Goal: Task Accomplishment & Management: Complete application form

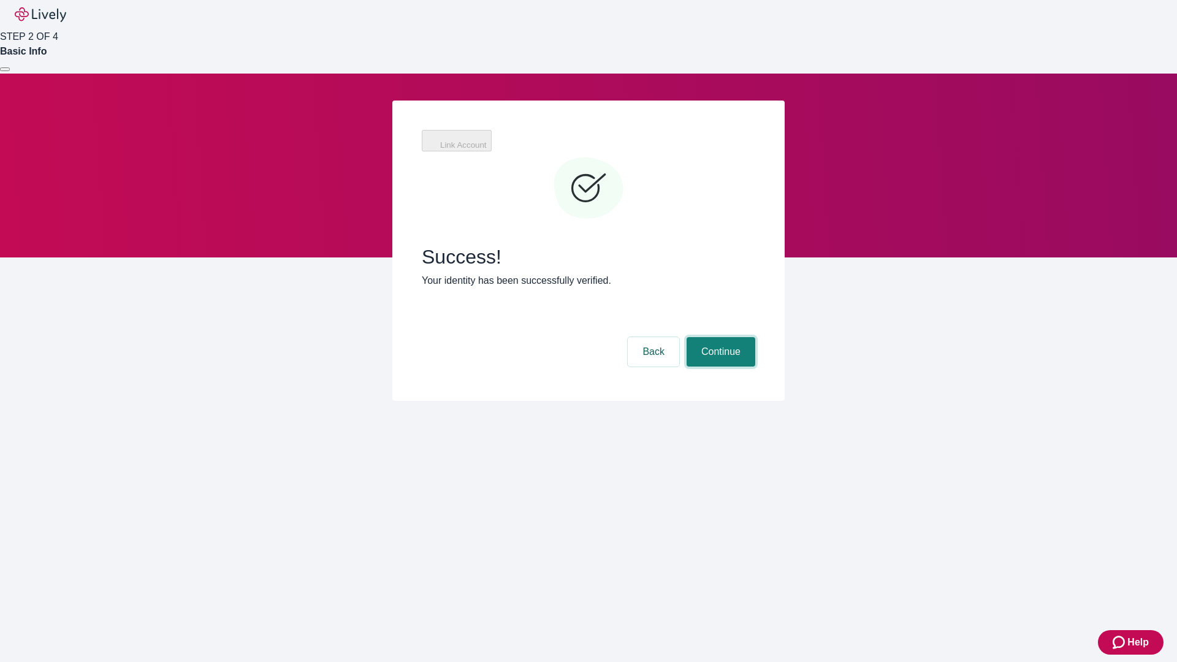
click at [719, 337] on button "Continue" at bounding box center [720, 351] width 69 height 29
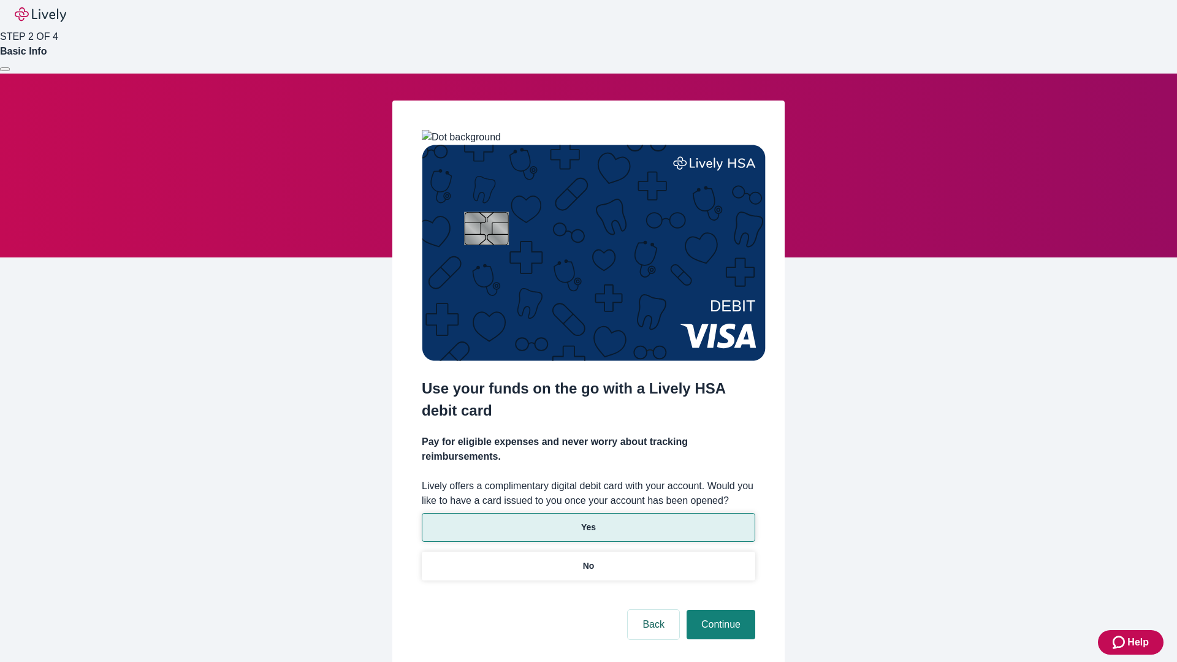
click at [588, 521] on p "Yes" at bounding box center [588, 527] width 15 height 13
click at [719, 610] on button "Continue" at bounding box center [720, 624] width 69 height 29
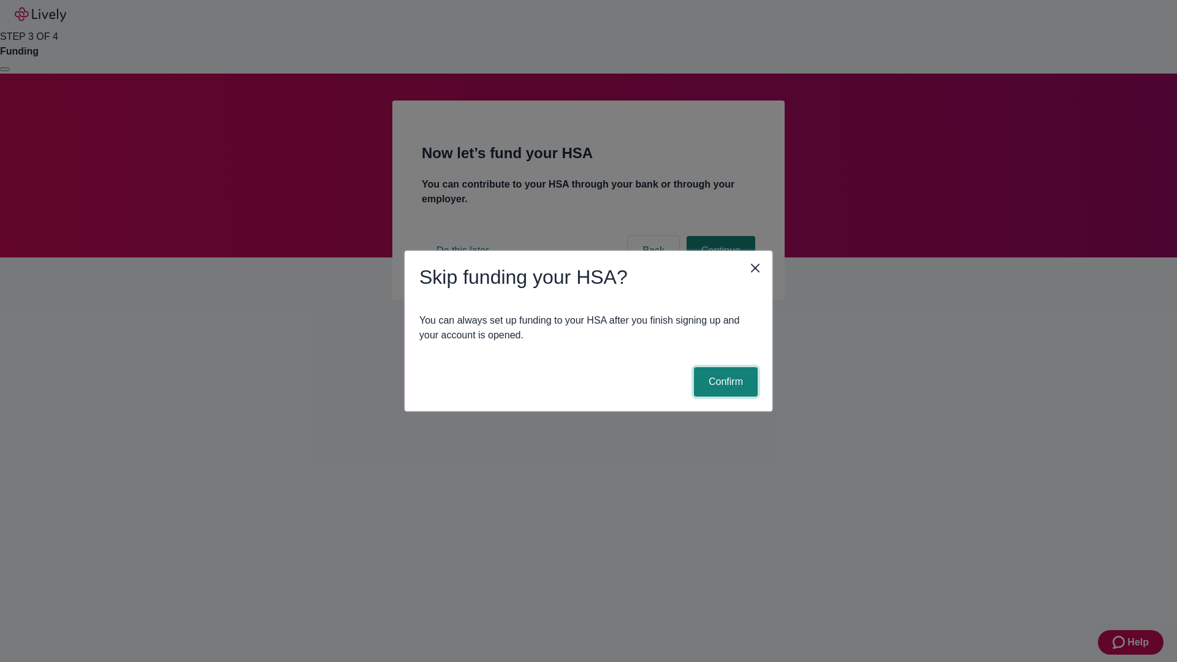
click at [724, 382] on button "Confirm" at bounding box center [726, 381] width 64 height 29
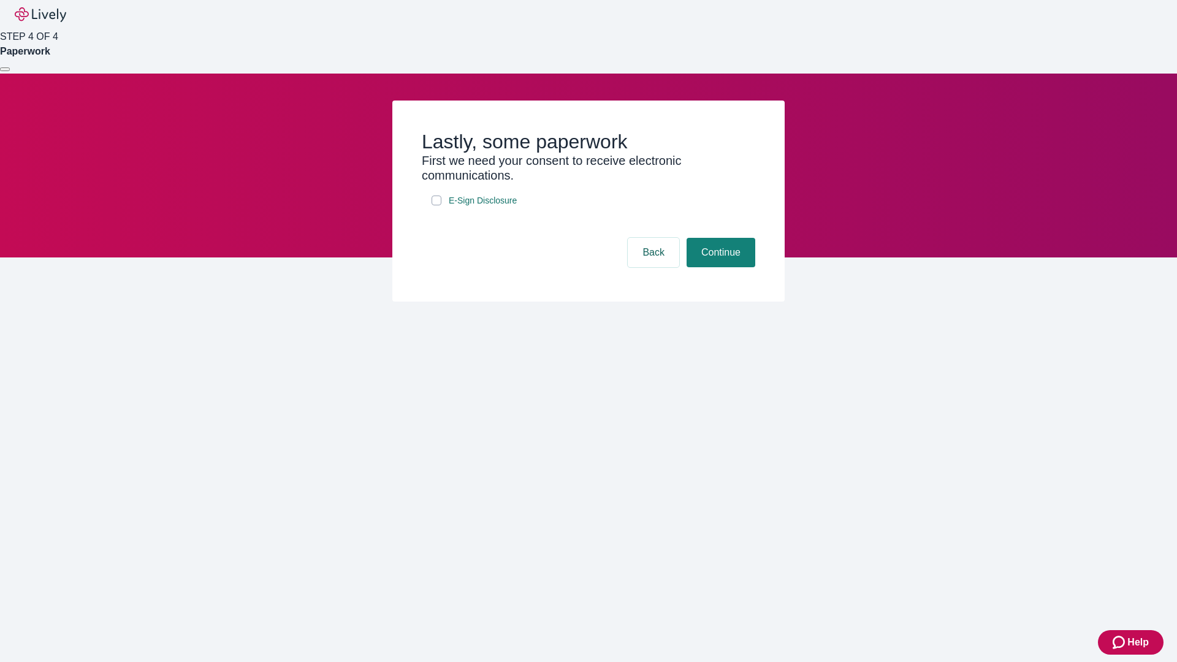
click at [436, 205] on input "E-Sign Disclosure" at bounding box center [436, 200] width 10 height 10
checkbox input "true"
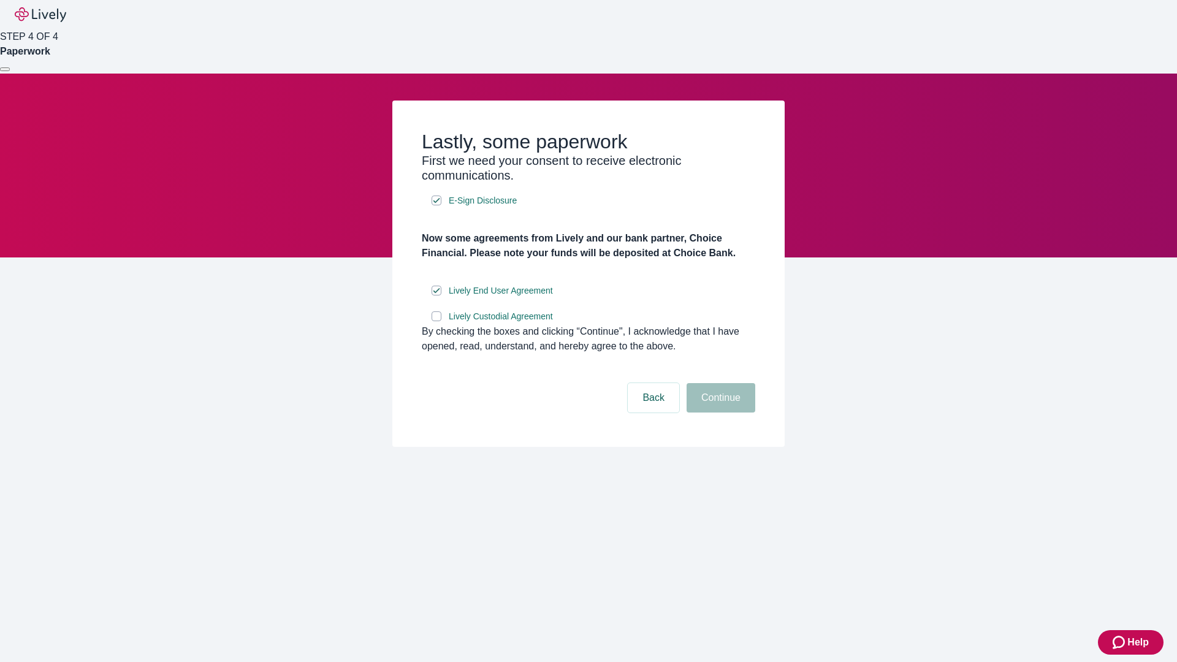
click at [436, 321] on input "Lively Custodial Agreement" at bounding box center [436, 316] width 10 height 10
checkbox input "true"
click at [719, 412] on button "Continue" at bounding box center [720, 397] width 69 height 29
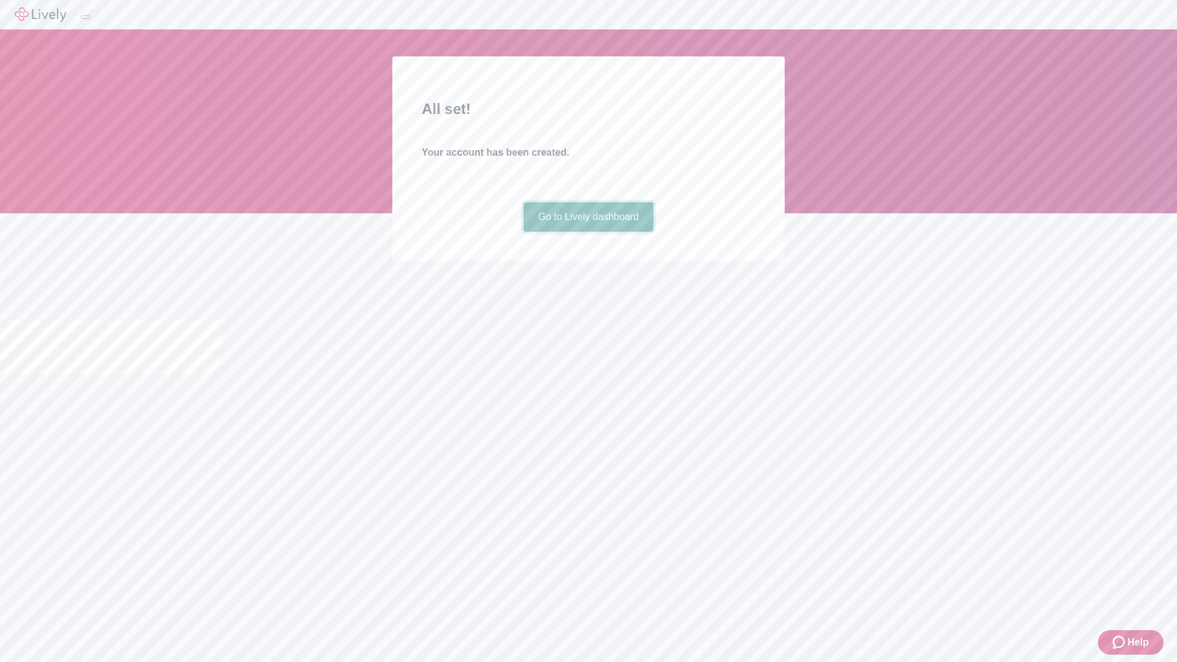
click at [588, 232] on link "Go to Lively dashboard" at bounding box center [588, 216] width 131 height 29
